Goal: Check status: Check status

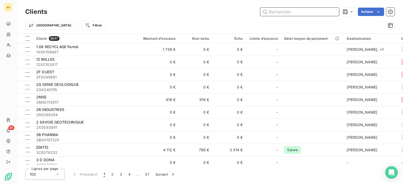
click at [285, 10] on input "text" at bounding box center [299, 12] width 79 height 8
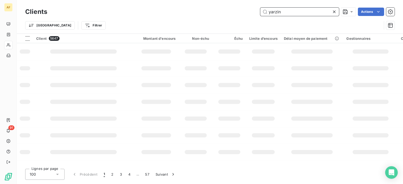
type input "yarzin"
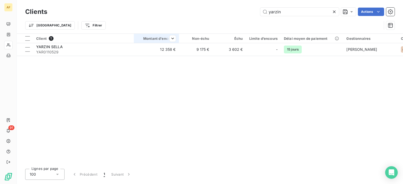
click at [173, 43] on th "Montant d'encours" at bounding box center [156, 38] width 45 height 9
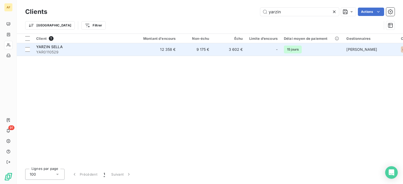
click at [172, 47] on td "12 358 €" at bounding box center [156, 49] width 45 height 13
